Goal: Task Accomplishment & Management: Manage account settings

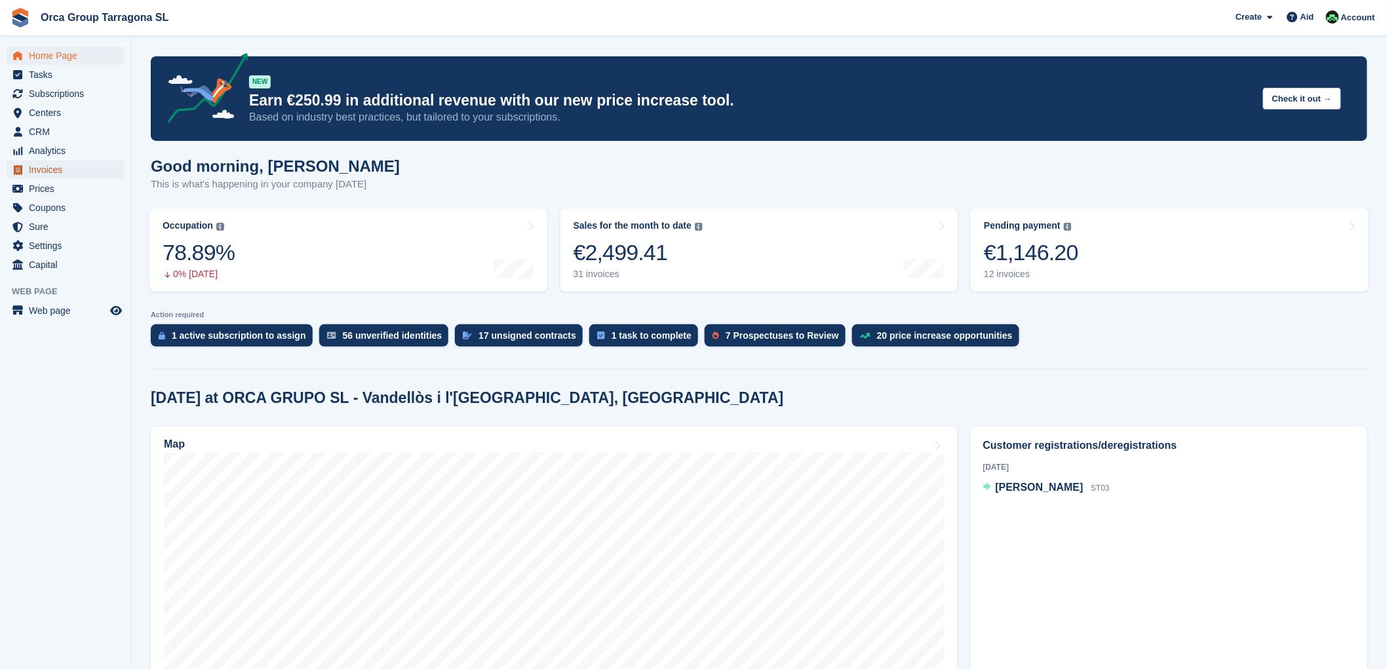
click at [63, 170] on span "Invoices" at bounding box center [68, 170] width 79 height 18
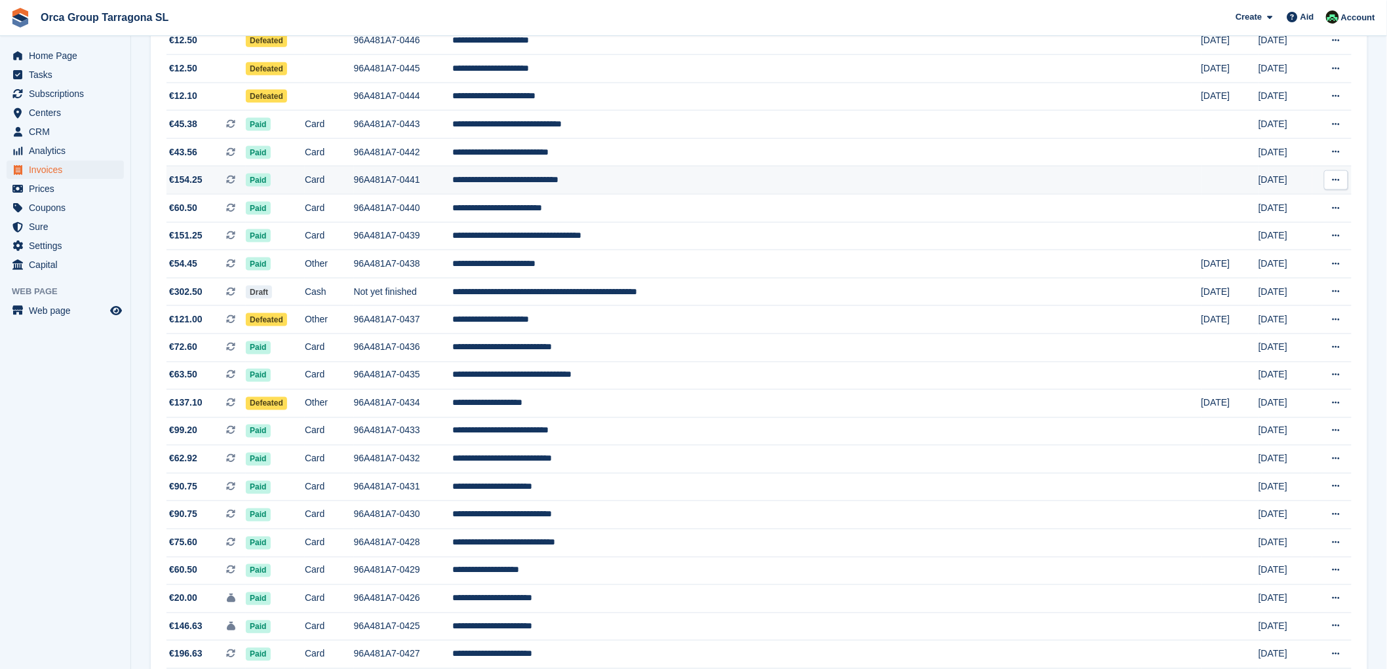
scroll to position [801, 0]
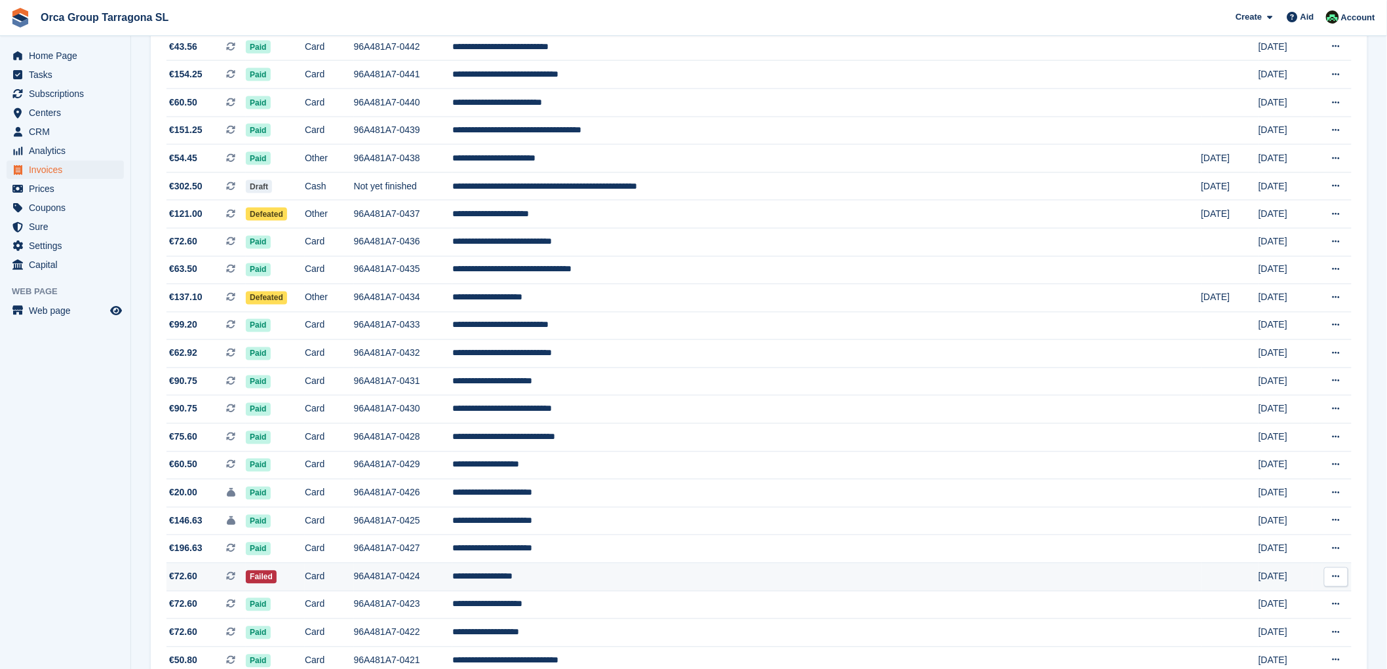
click at [513, 581] on font "**********" at bounding box center [482, 576] width 60 height 9
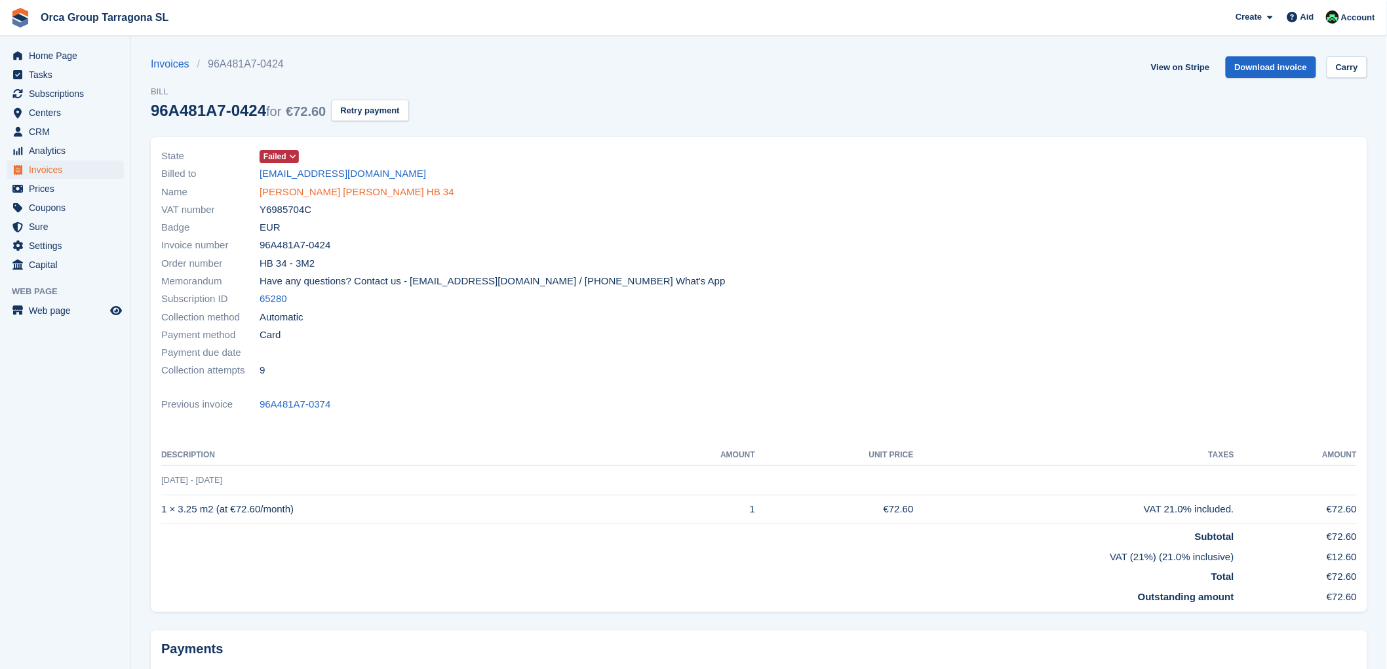
click at [302, 187] on font "SID ALI KARA HB 34" at bounding box center [357, 191] width 195 height 11
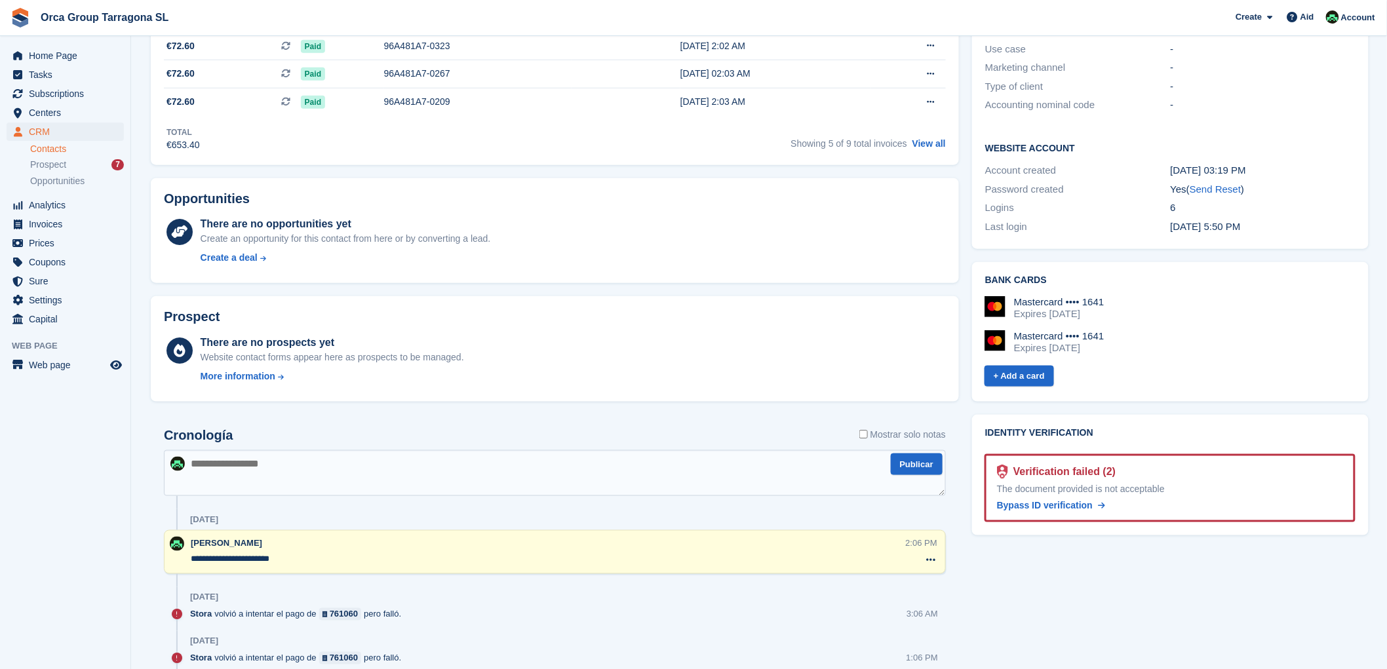
scroll to position [582, 0]
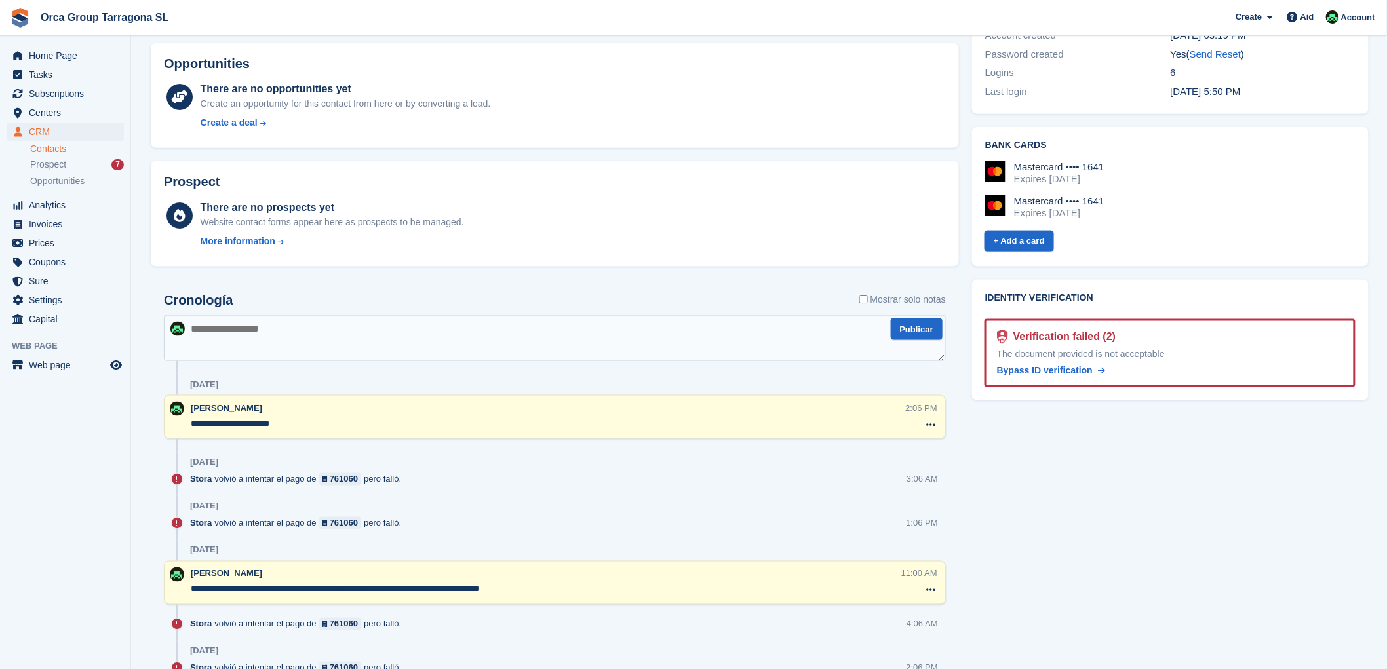
click at [208, 328] on textarea at bounding box center [555, 338] width 782 height 46
type textarea "**********"
click at [914, 335] on button "Publicar" at bounding box center [917, 330] width 52 height 22
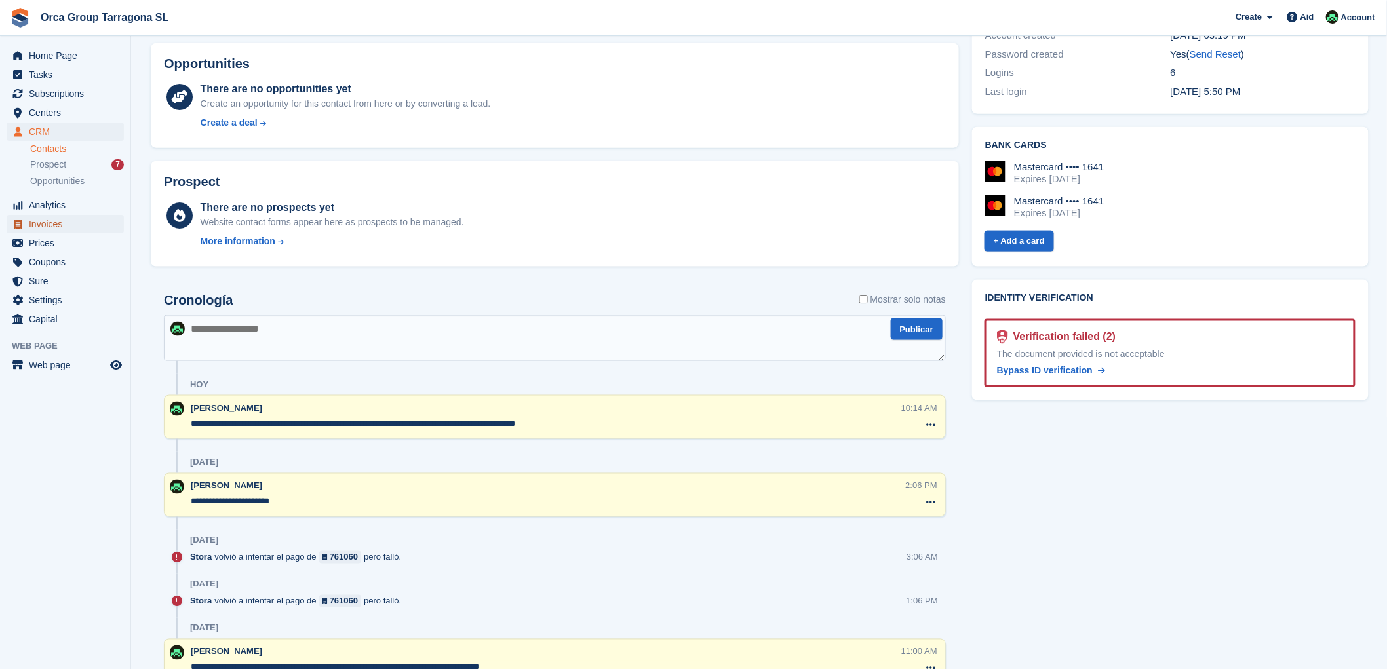
click at [56, 227] on font "Invoices" at bounding box center [45, 224] width 33 height 10
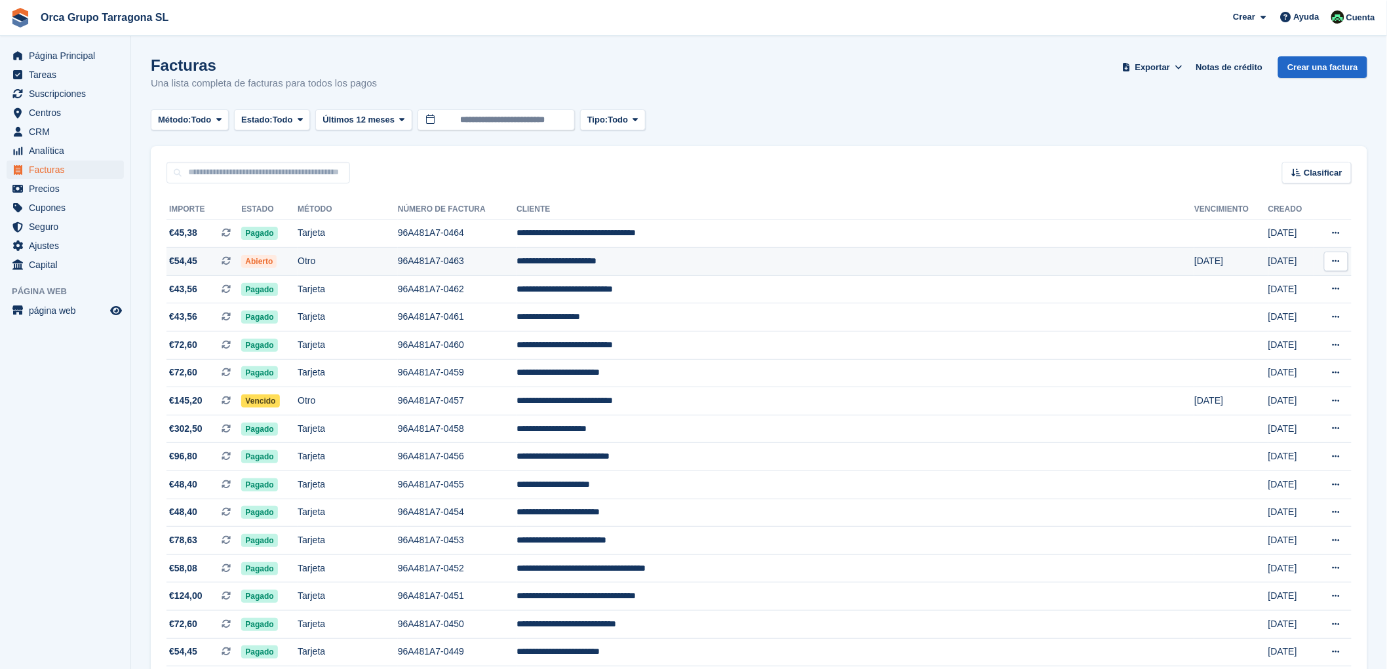
click at [277, 264] on span "Abierto" at bounding box center [258, 261] width 35 height 13
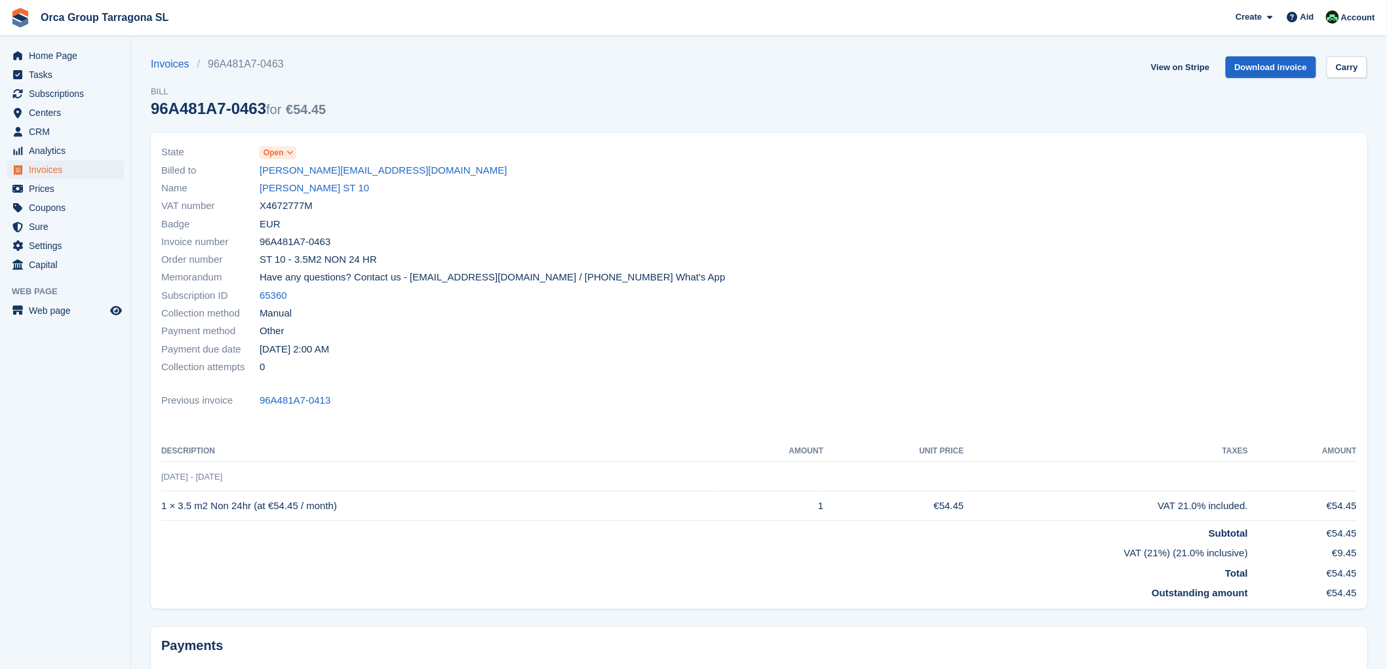
click at [290, 151] on icon at bounding box center [289, 153] width 7 height 8
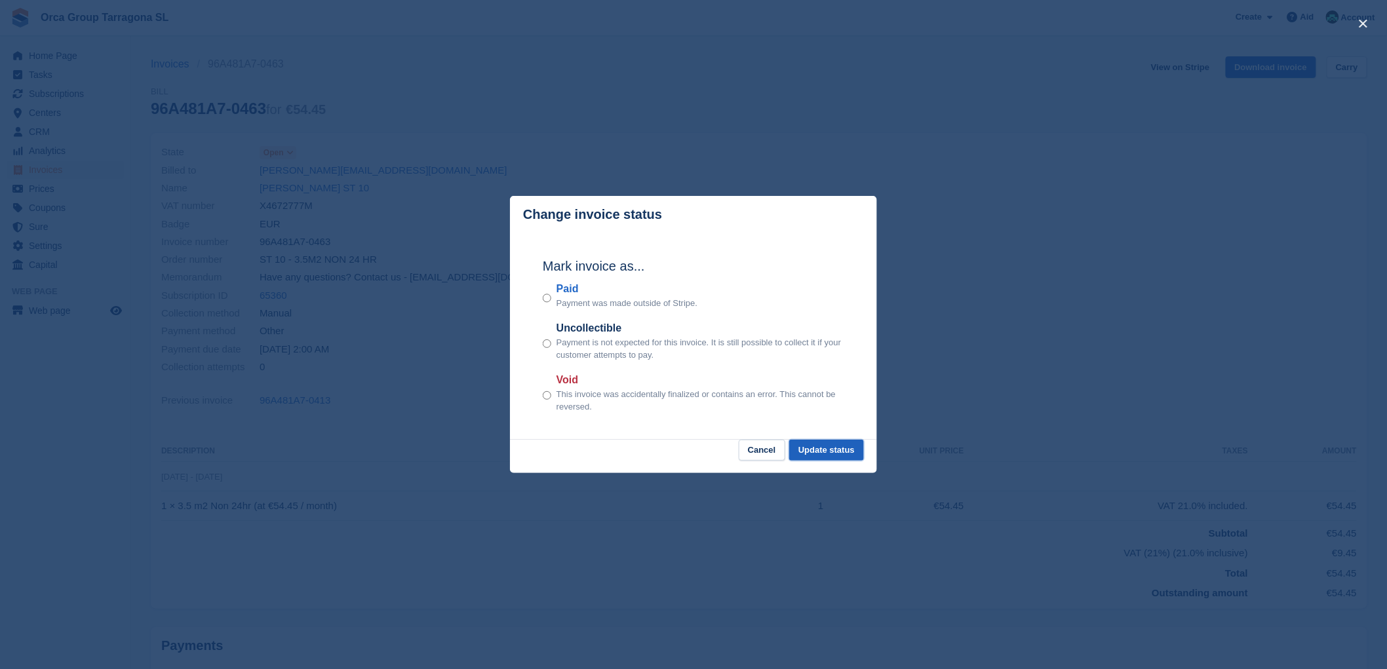
click at [842, 456] on font "Update status" at bounding box center [826, 450] width 56 height 13
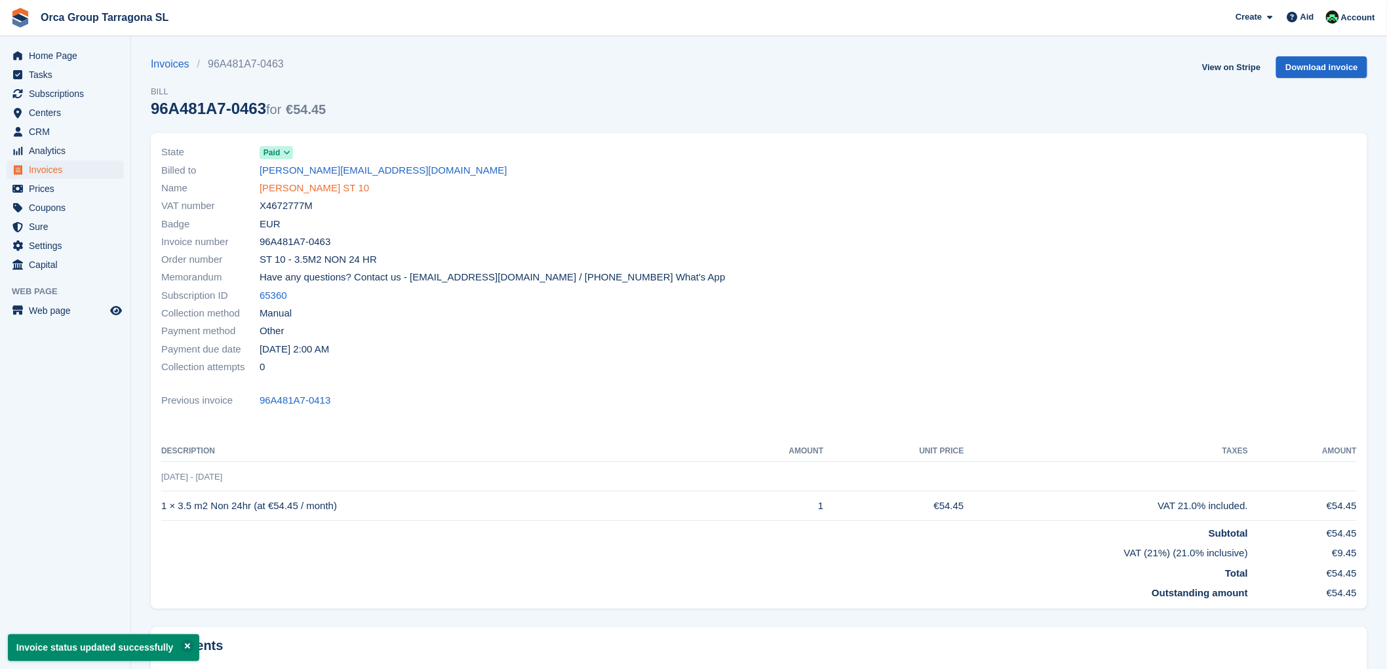
click at [331, 188] on font "MARION METELERKAMP ST 10" at bounding box center [314, 187] width 109 height 11
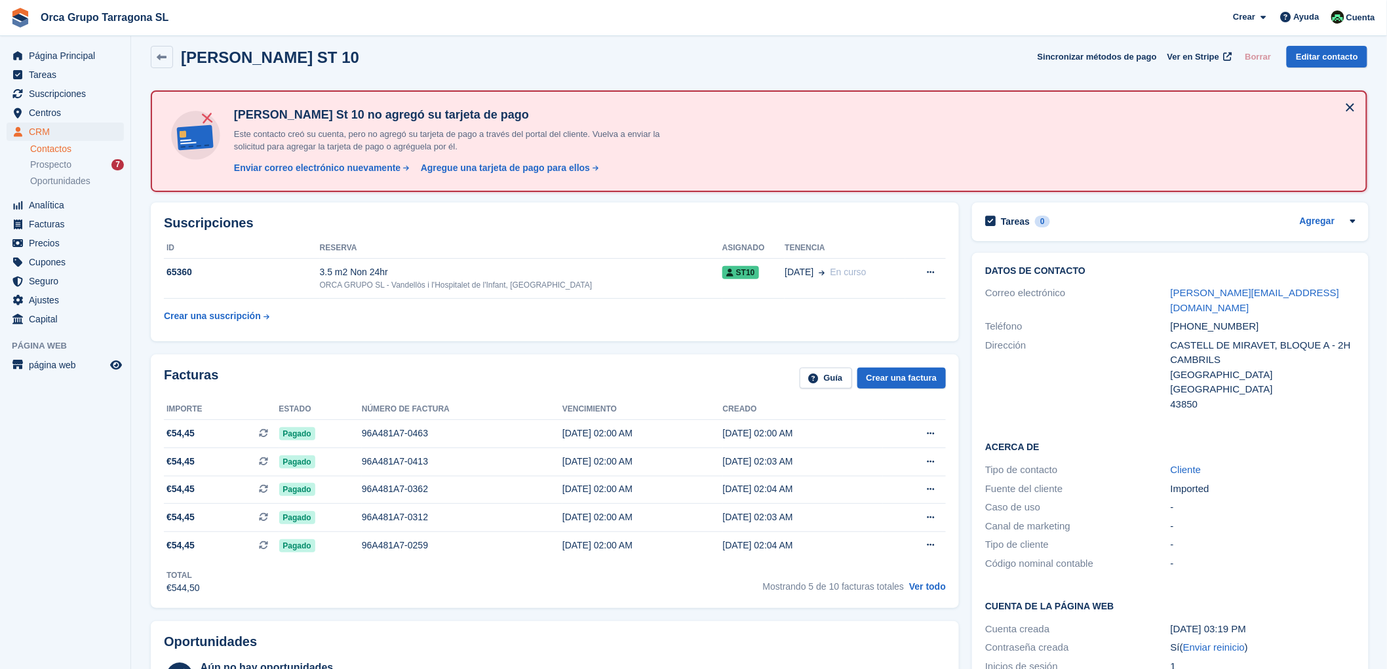
scroll to position [364, 0]
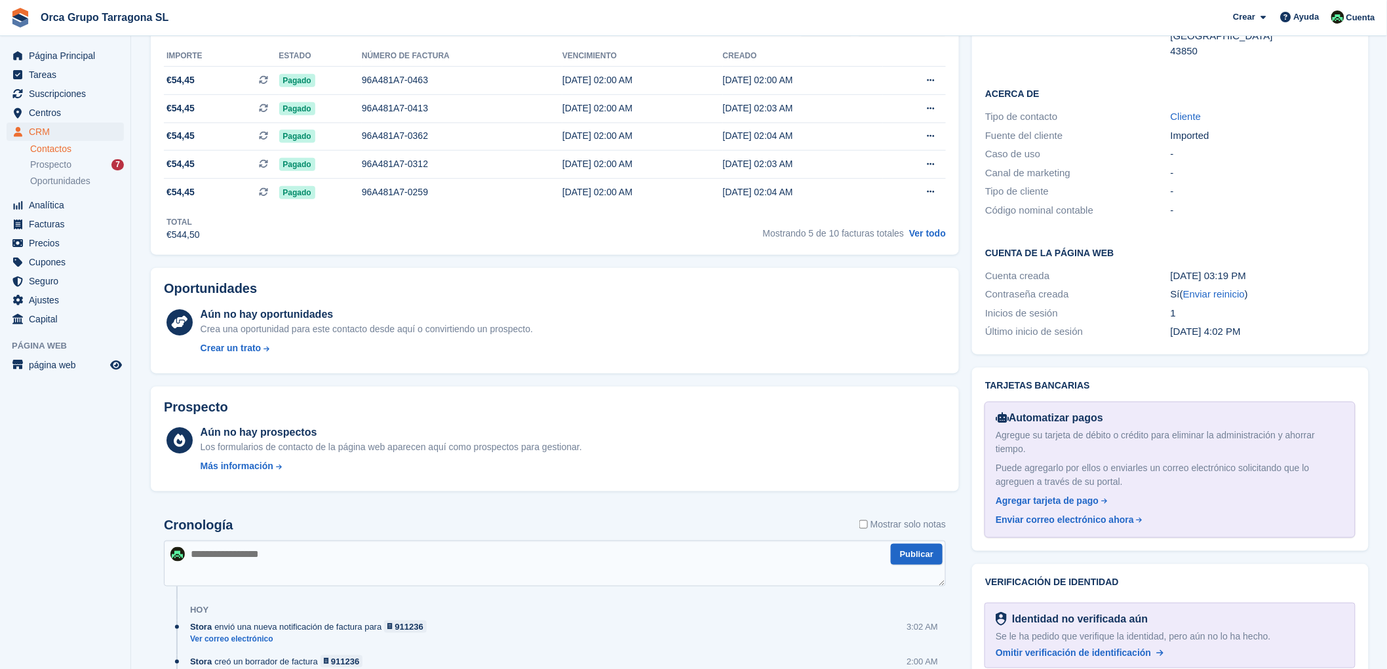
click at [193, 555] on textarea at bounding box center [555, 564] width 782 height 46
click at [306, 553] on textarea "**********" at bounding box center [555, 564] width 782 height 46
type textarea "**********"
click at [912, 552] on button "Publicar" at bounding box center [917, 555] width 52 height 22
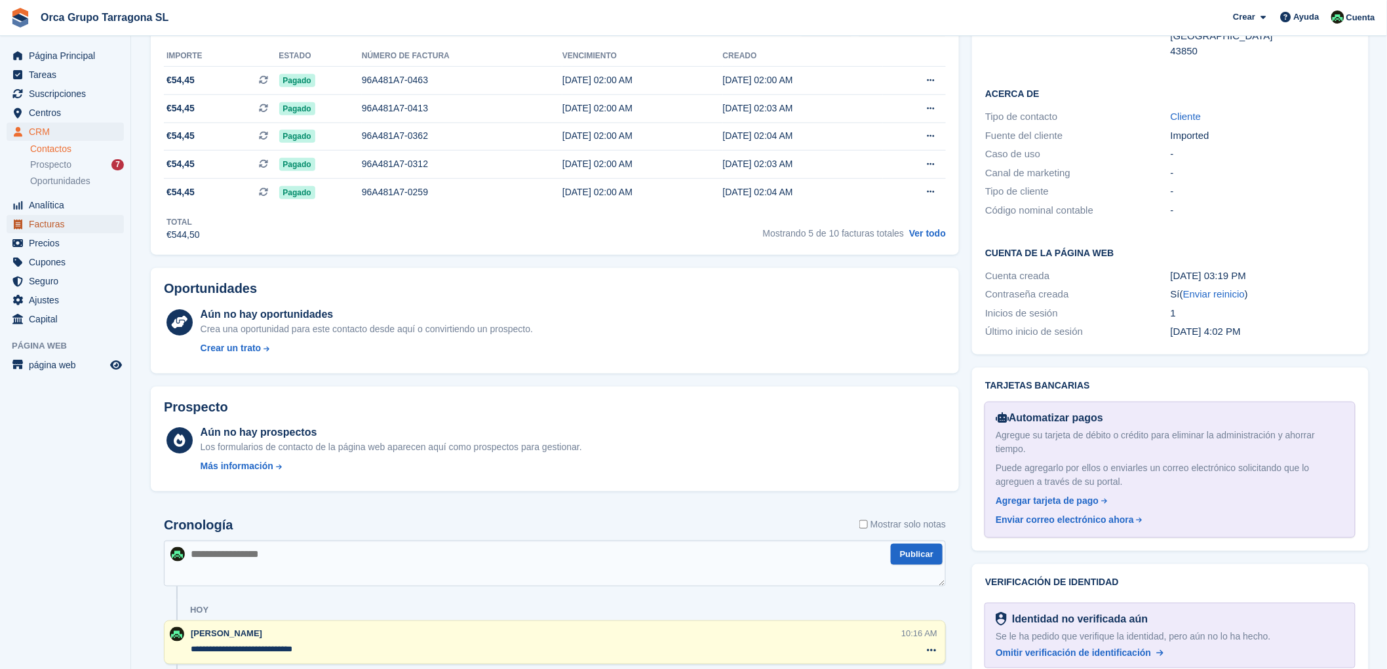
click at [60, 226] on span "Facturas" at bounding box center [68, 224] width 79 height 18
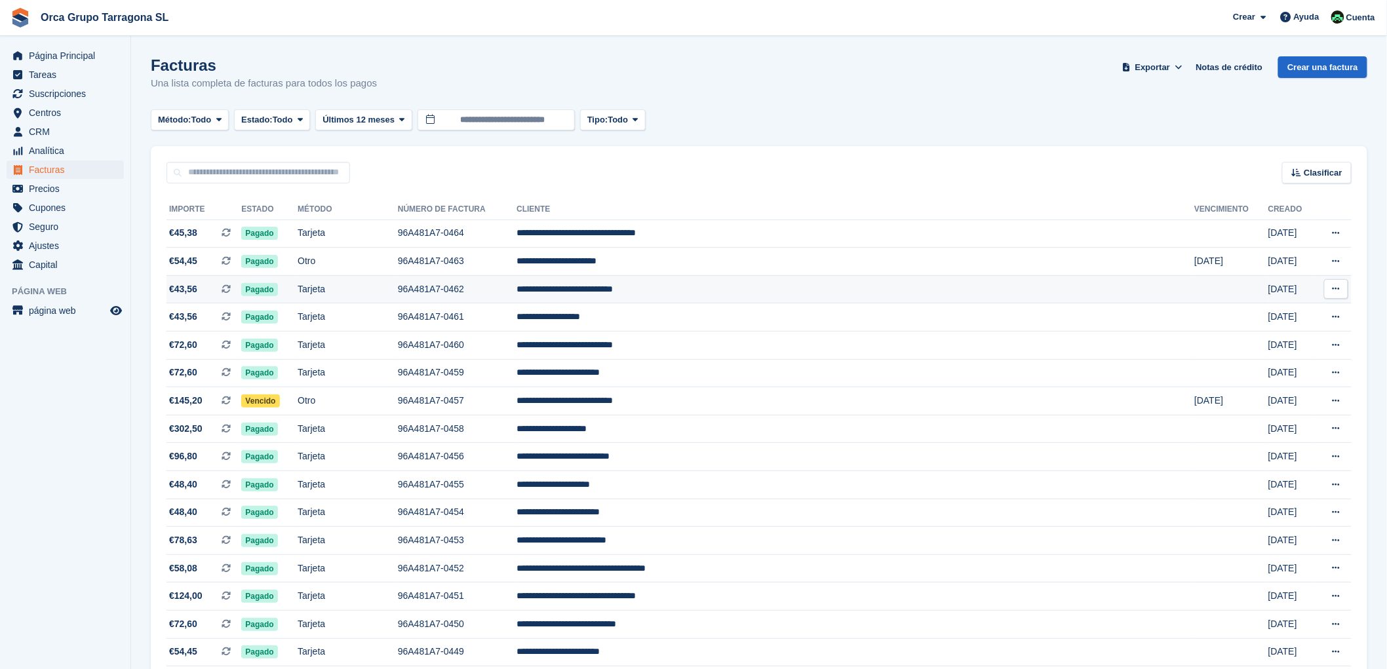
click at [1334, 288] on icon at bounding box center [1336, 288] width 7 height 9
click at [1255, 316] on p "Descargar PDF" at bounding box center [1285, 314] width 114 height 17
click at [1341, 260] on button at bounding box center [1336, 262] width 24 height 20
click at [1279, 286] on p "Descargar PDF" at bounding box center [1285, 287] width 114 height 17
click at [1341, 227] on button at bounding box center [1336, 234] width 24 height 20
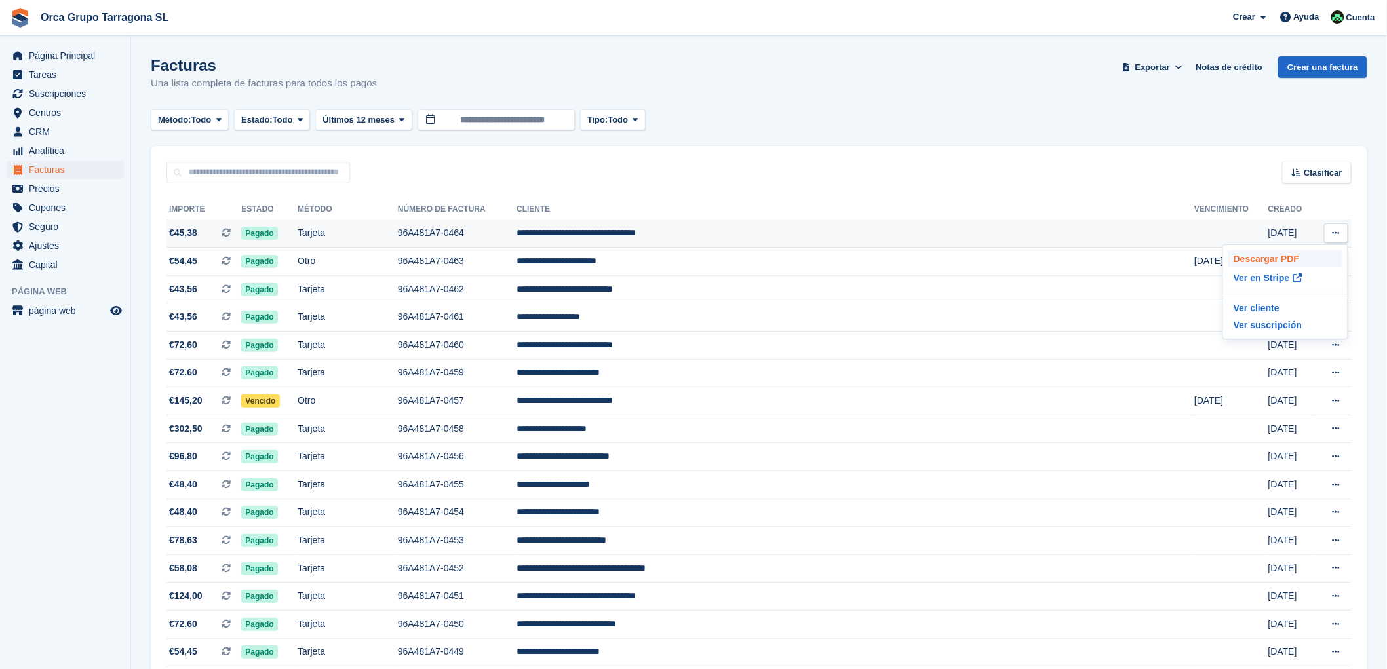
click at [1265, 262] on p "Descargar PDF" at bounding box center [1285, 258] width 114 height 17
